Goal: Information Seeking & Learning: Learn about a topic

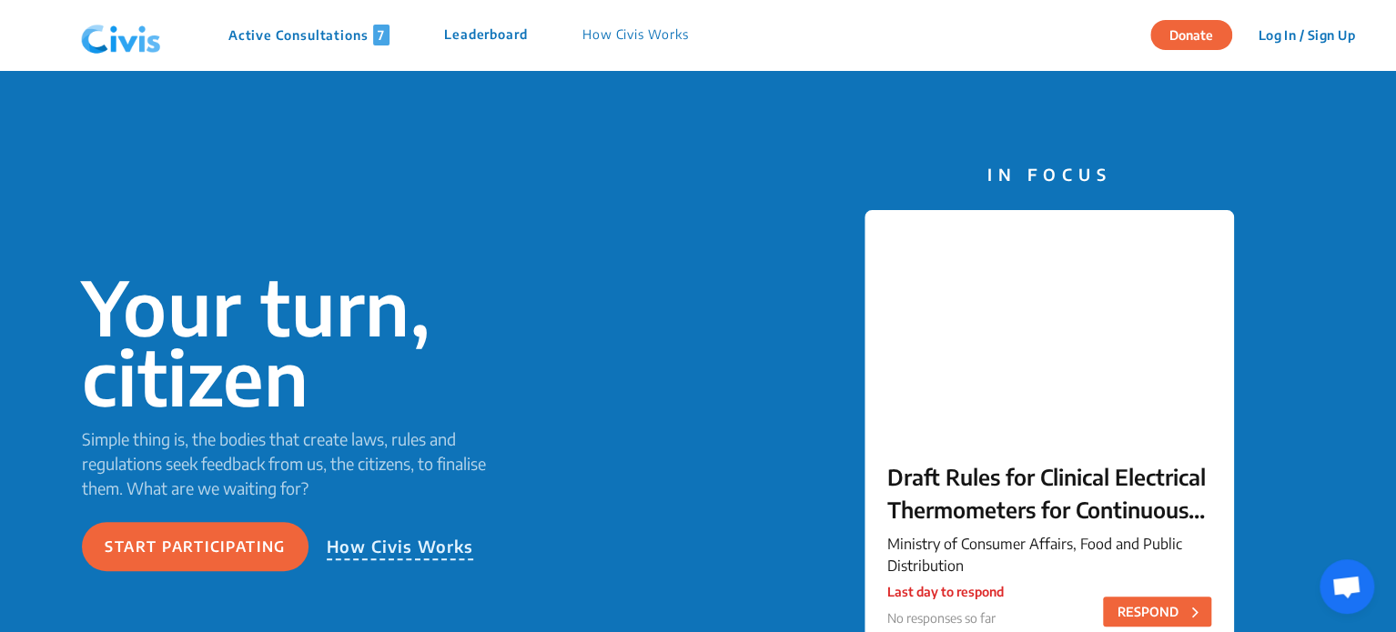
click at [277, 39] on p "Active Consultations 7" at bounding box center [308, 35] width 161 height 21
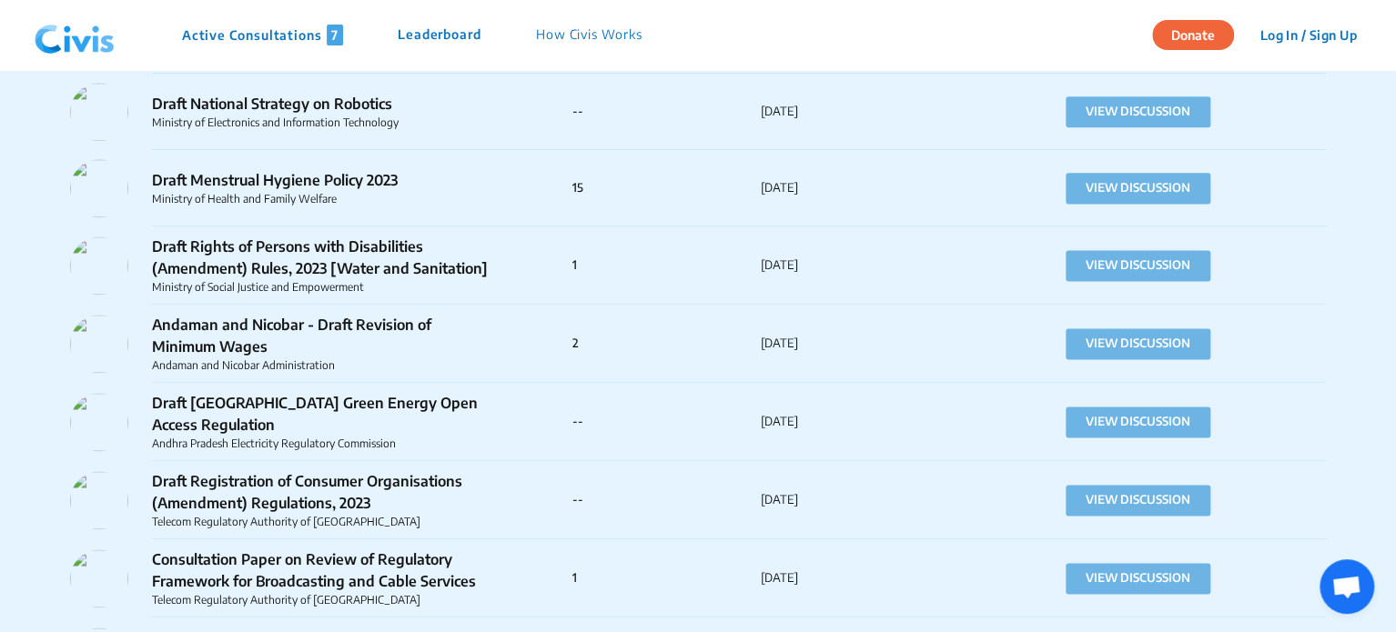
scroll to position [56286, 0]
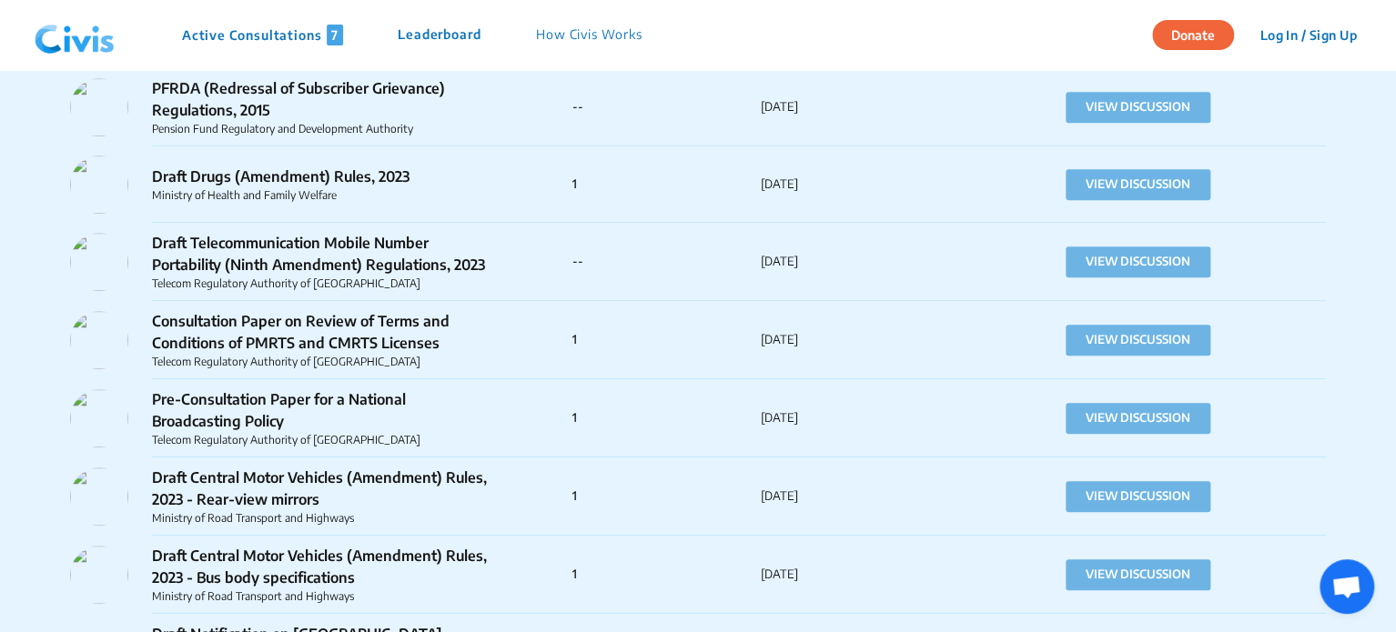
drag, startPoint x: 210, startPoint y: 326, endPoint x: 1035, endPoint y: 249, distance: 828.1
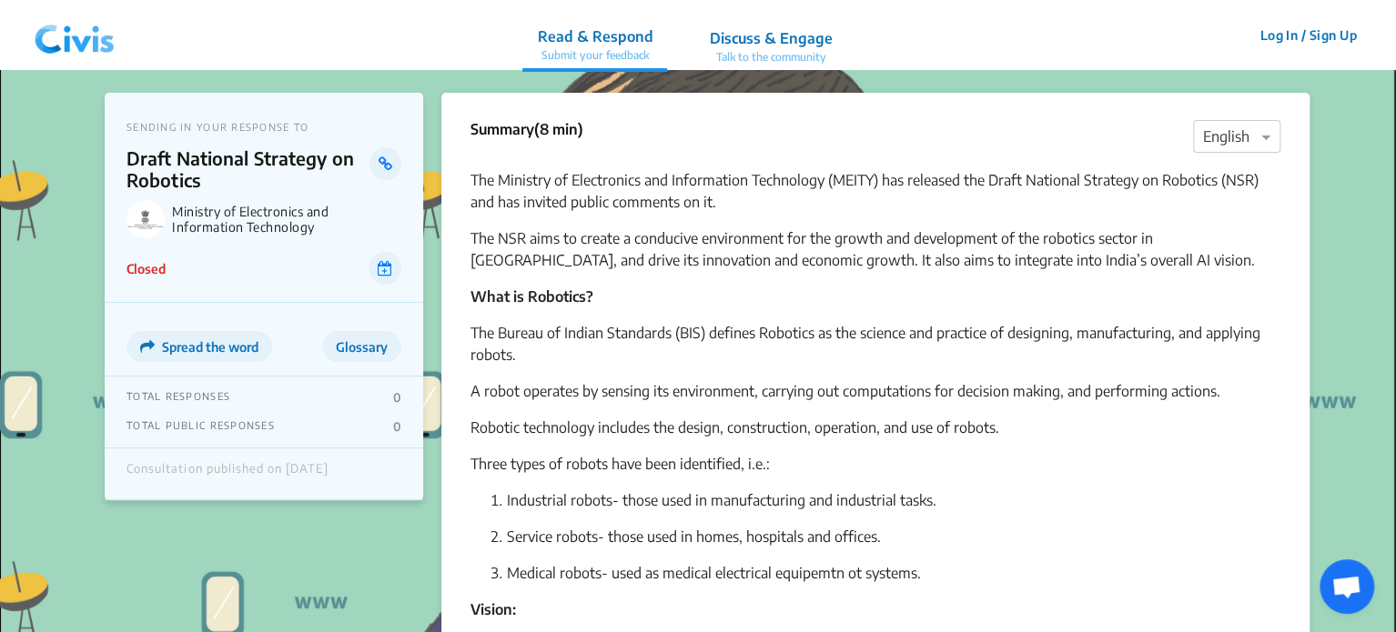
click at [673, 423] on p "Robotic technology includes the design, construction, operation, and use of rob…" at bounding box center [876, 428] width 810 height 22
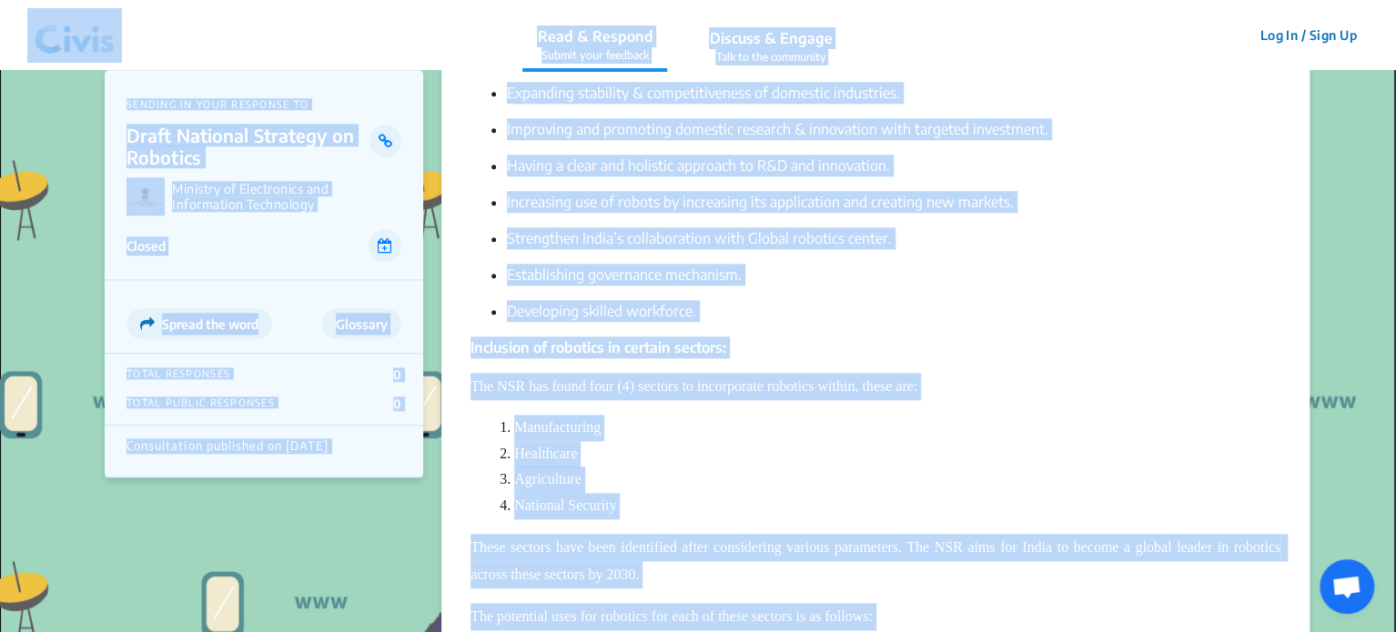
scroll to position [728, 0]
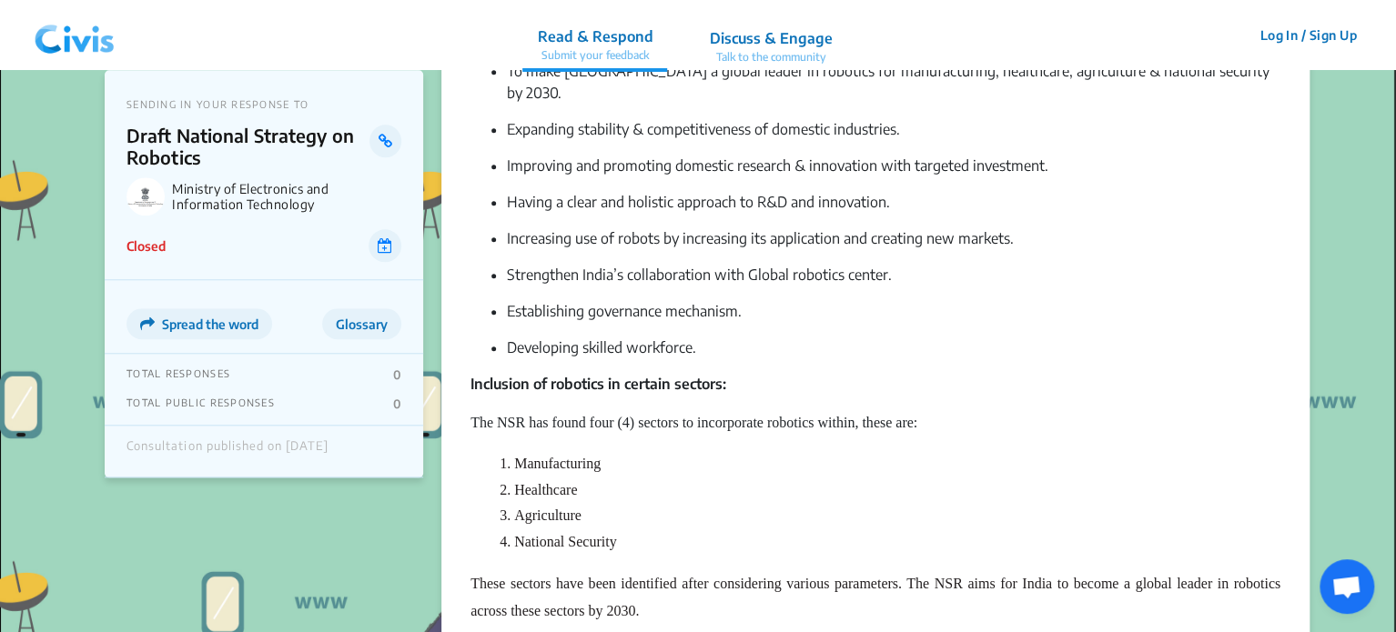
click at [972, 303] on ul "To make [GEOGRAPHIC_DATA] a global leader in robotics for manufacturing, health…" at bounding box center [876, 209] width 810 height 299
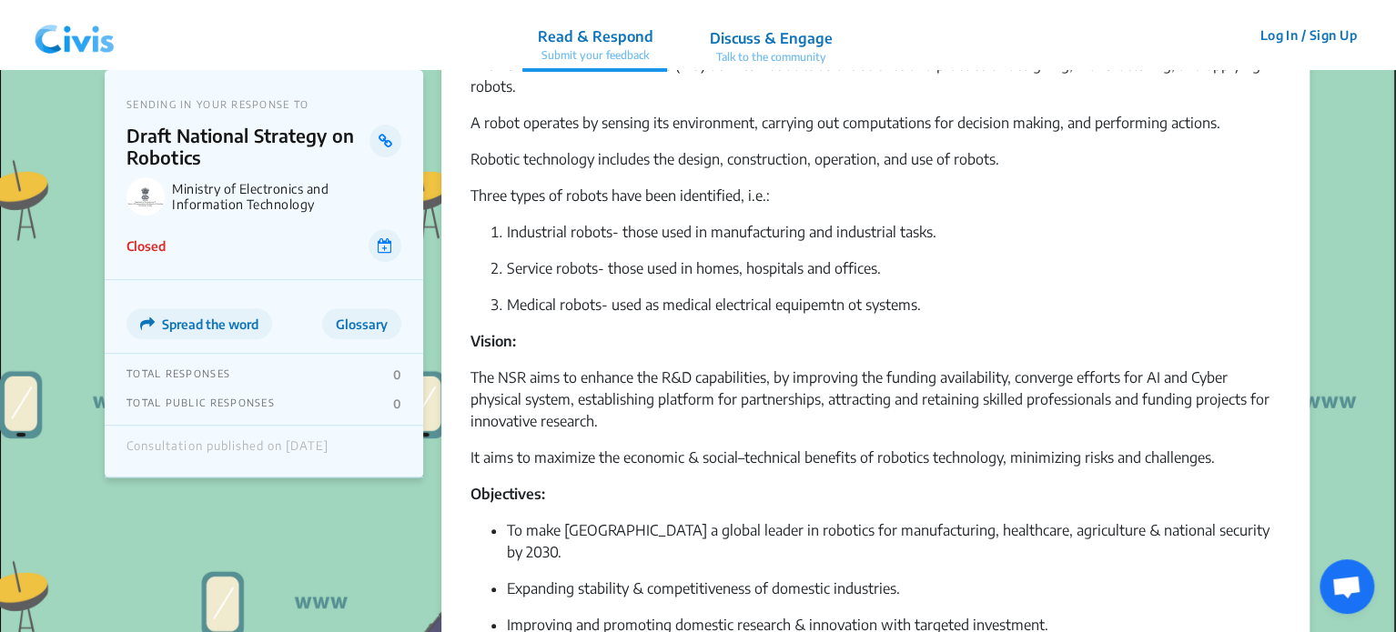
scroll to position [328, 0]
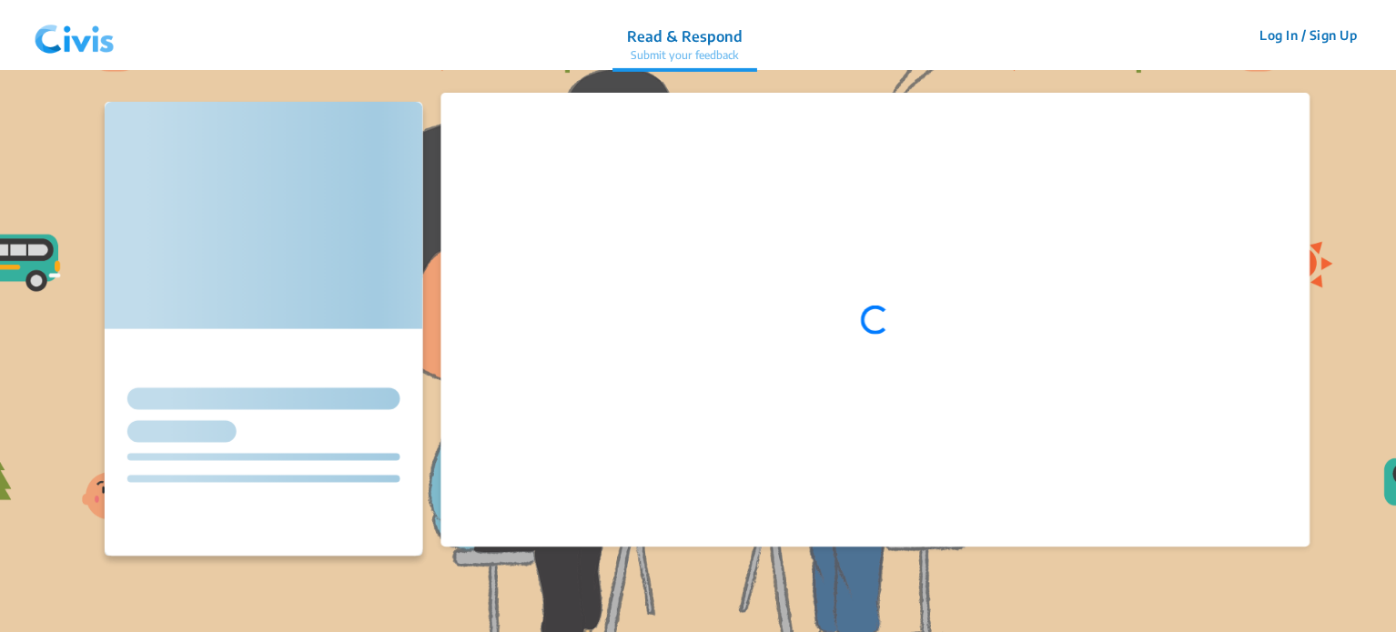
scroll to position [328, 0]
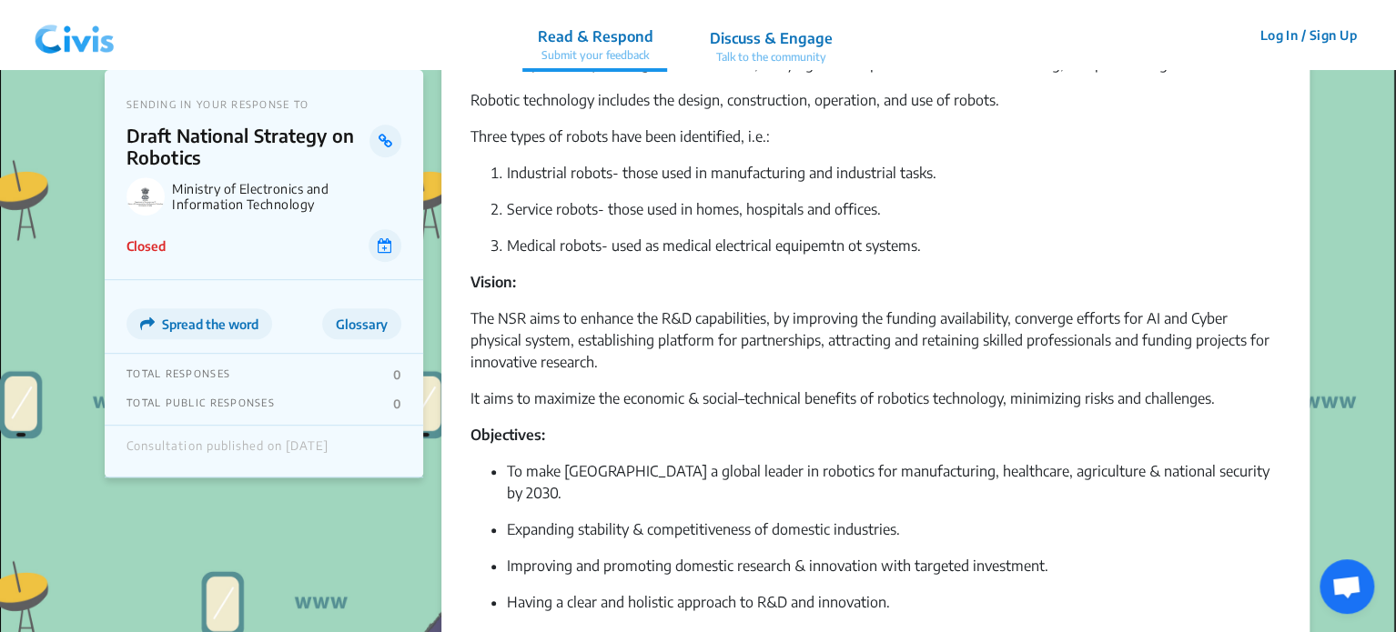
click at [652, 271] on p "Vision:" at bounding box center [876, 282] width 810 height 22
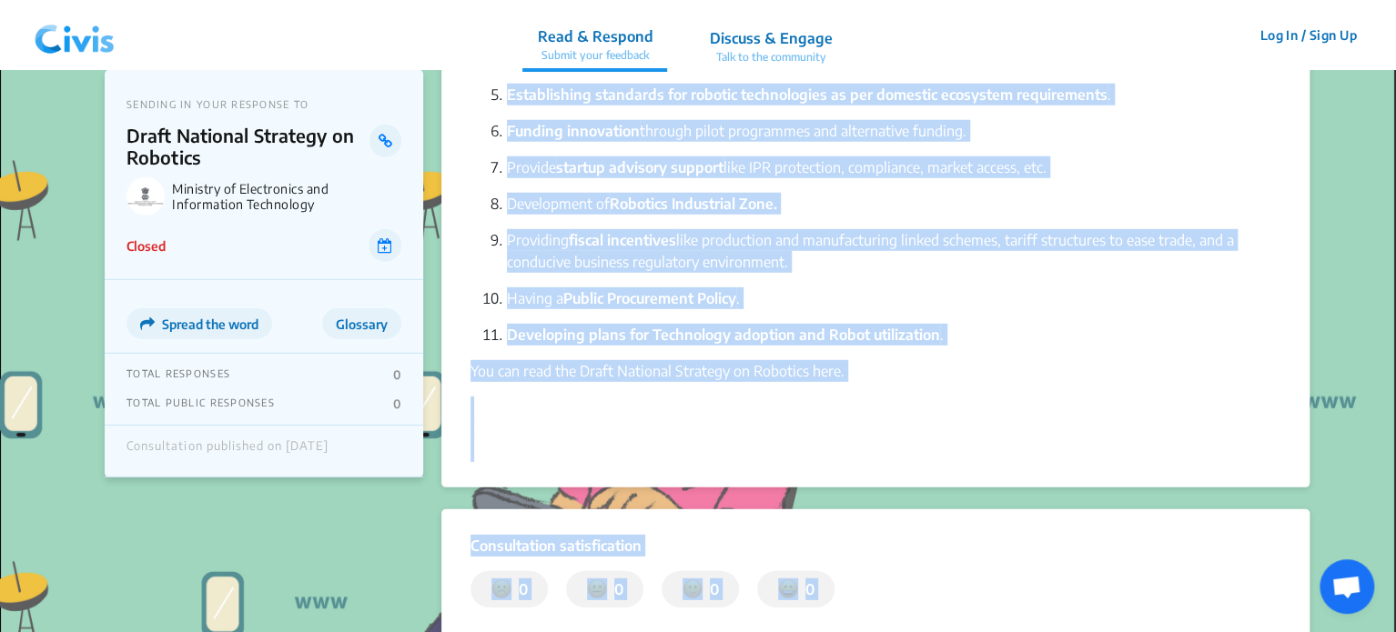
scroll to position [2532, 0]
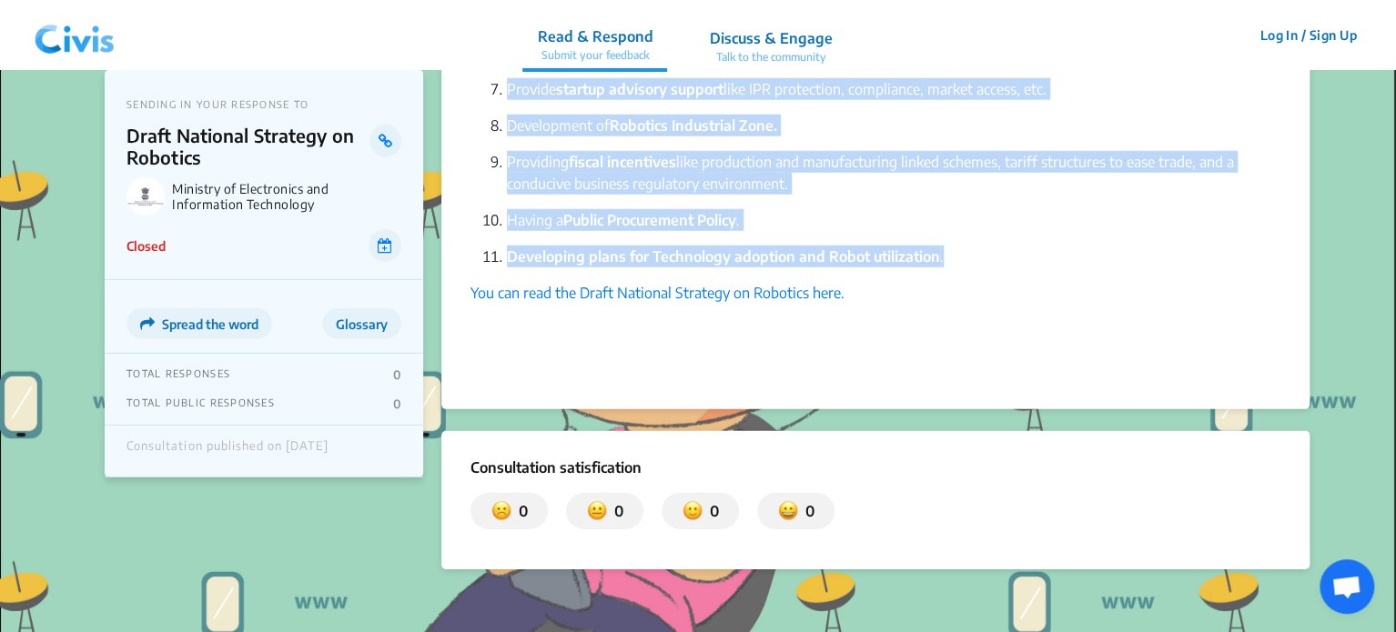
drag, startPoint x: 464, startPoint y: 177, endPoint x: 951, endPoint y: 237, distance: 490.6
copy div "The Ministry of Electronics and Information Technology (MEITY) has released the…"
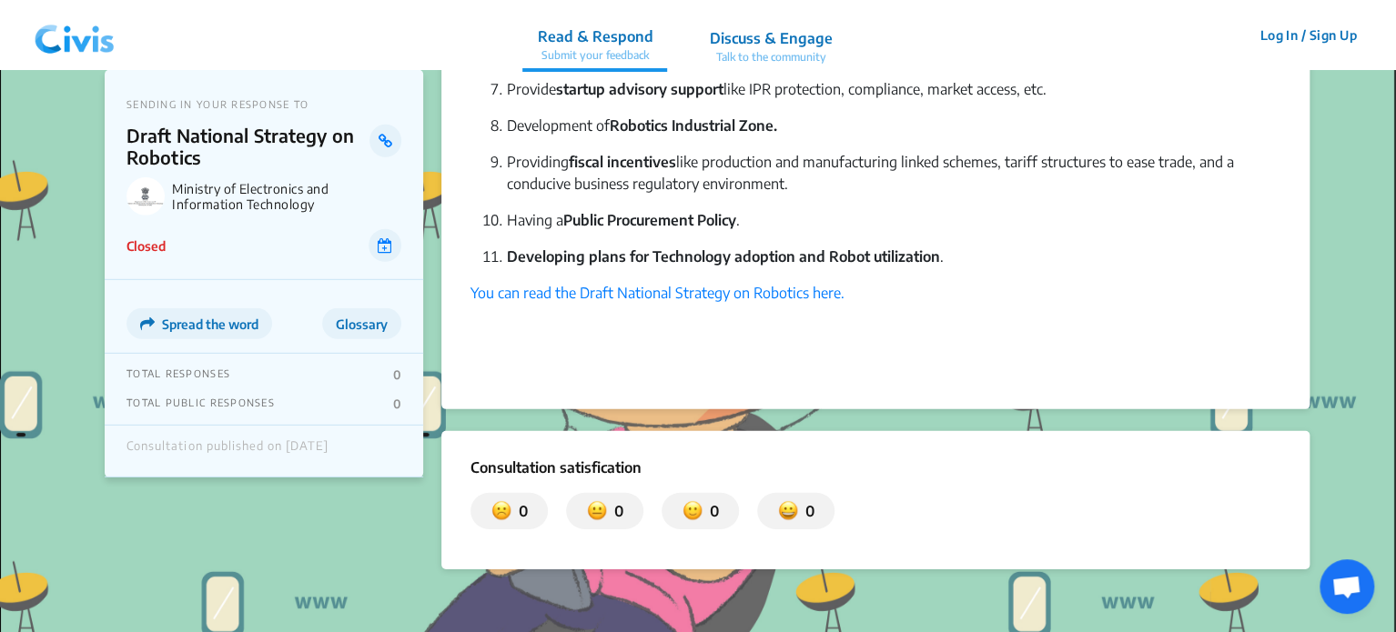
click at [539, 66] on link "Read & Respond Submit your feedback" at bounding box center [594, 35] width 145 height 74
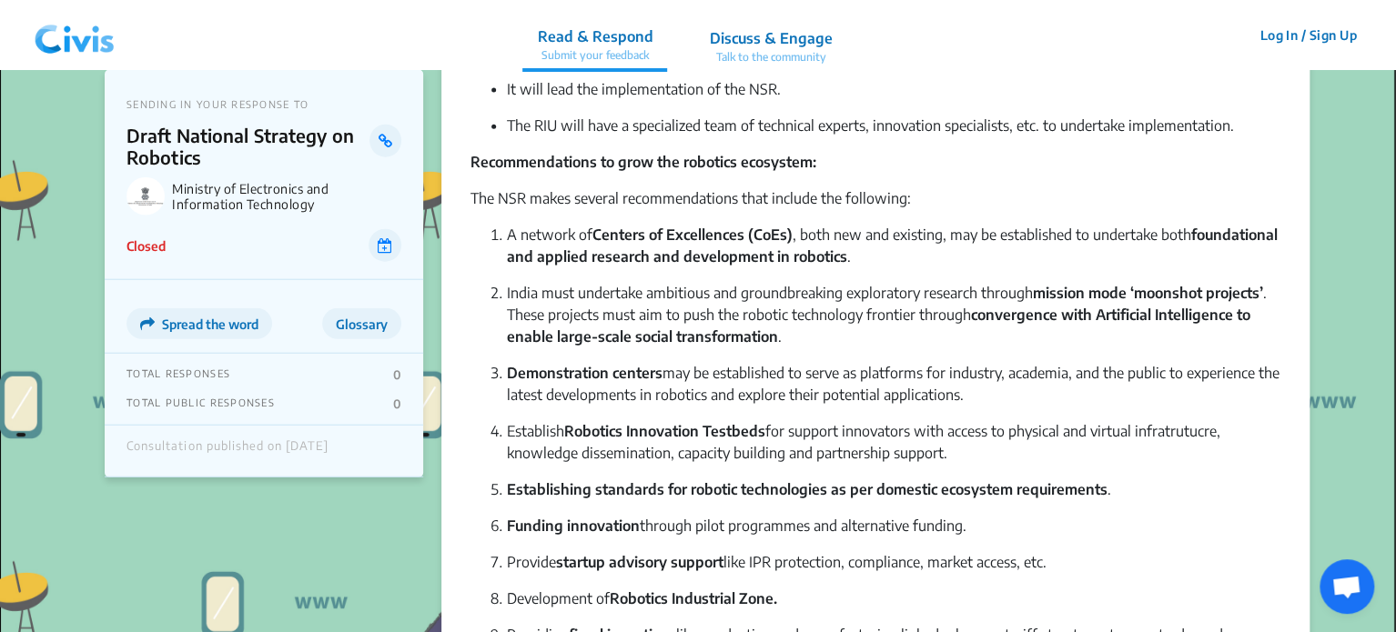
scroll to position [1913, 0]
